Goal: Task Accomplishment & Management: Manage account settings

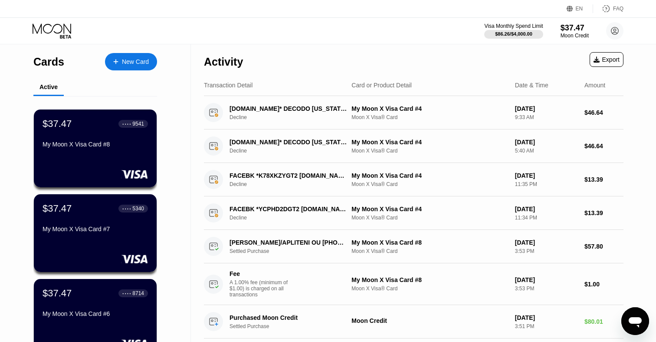
click at [123, 151] on div "My Moon X Visa Card #8" at bounding box center [95, 146] width 105 height 10
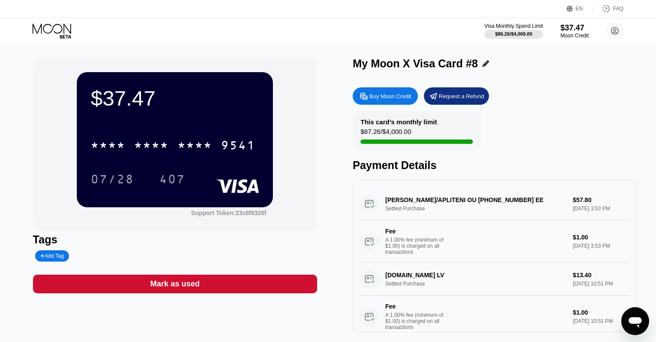
click at [60, 34] on icon at bounding box center [53, 30] width 40 height 15
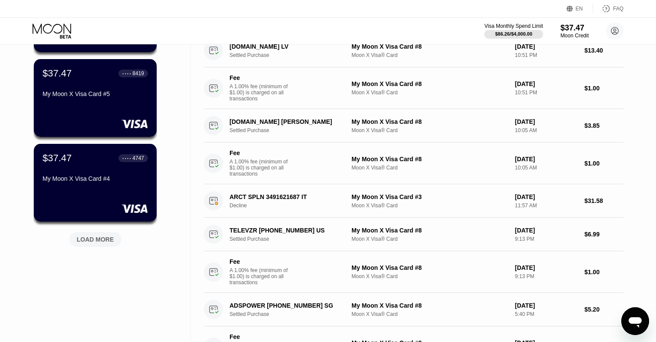
scroll to position [379, 0]
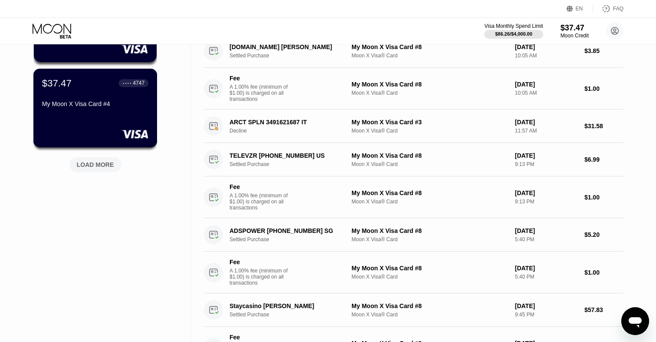
click at [117, 132] on div at bounding box center [95, 133] width 106 height 9
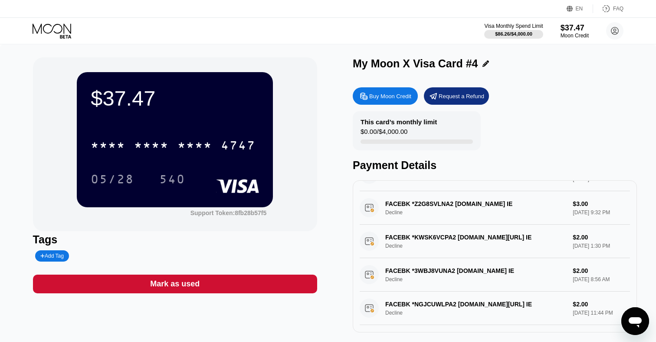
scroll to position [310, 0]
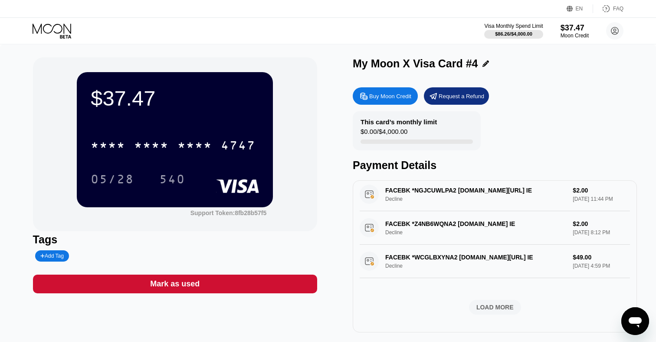
click at [485, 309] on div "LOAD MORE" at bounding box center [495, 307] width 37 height 8
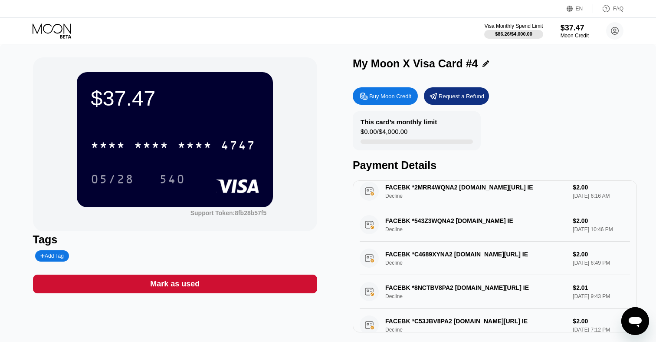
scroll to position [484, 0]
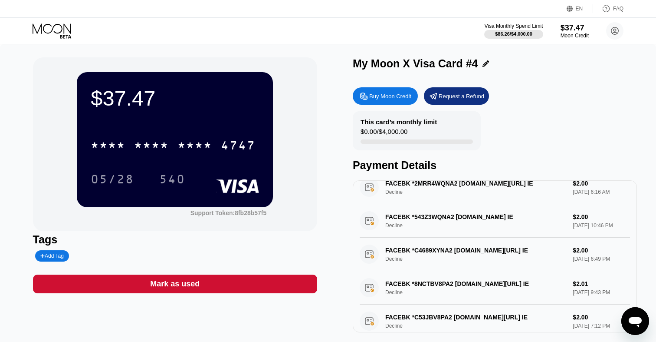
click at [224, 130] on div "* * * * * * * * * * * * 4747" at bounding box center [175, 143] width 168 height 30
click at [224, 139] on div "* * * * * * * * * * * * 4747" at bounding box center [173, 145] width 175 height 22
click at [179, 184] on div "540" at bounding box center [172, 180] width 26 height 14
click at [64, 31] on icon at bounding box center [53, 30] width 40 height 15
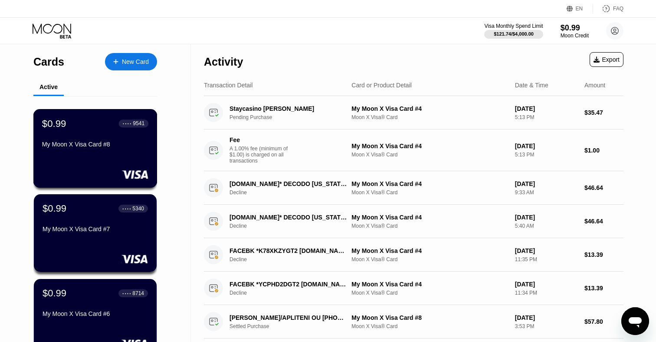
click at [105, 142] on div "My Moon X Visa Card #8" at bounding box center [95, 144] width 106 height 7
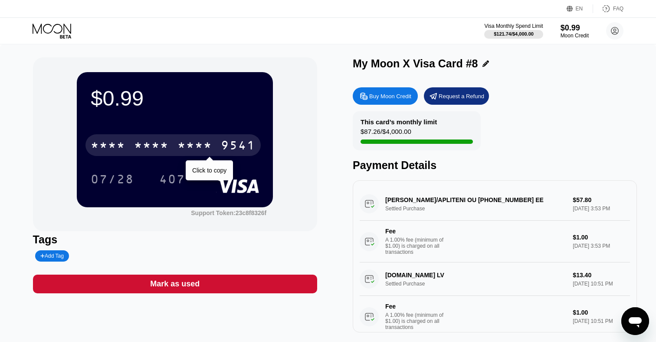
click at [233, 148] on div "9541" at bounding box center [238, 146] width 35 height 14
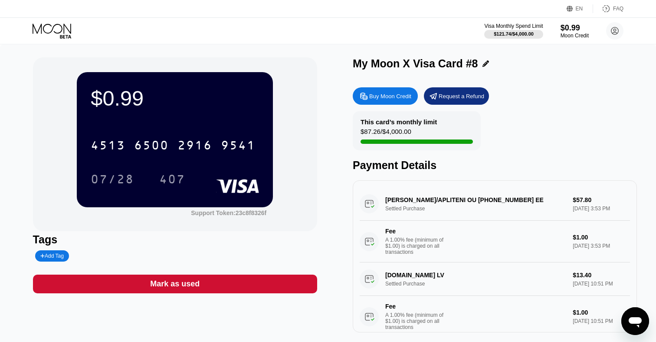
click at [189, 174] on div "407" at bounding box center [172, 179] width 39 height 22
